Goal: Check status: Check status

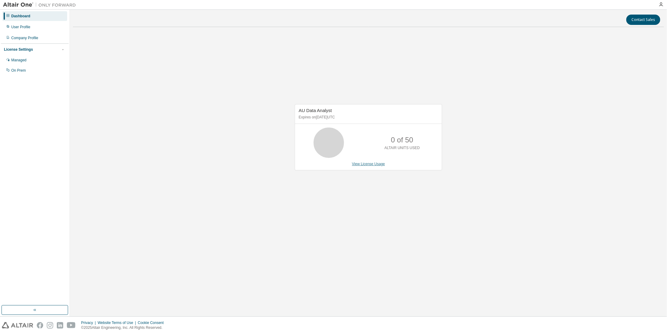
click at [379, 164] on link "View License Usage" at bounding box center [368, 164] width 33 height 4
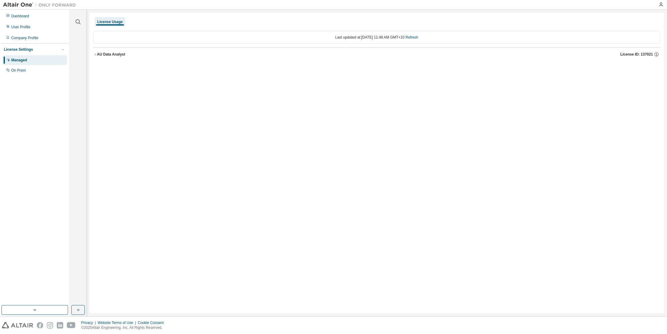
click at [125, 55] on div "AU Data Analyst License ID: 137021" at bounding box center [378, 54] width 563 height 5
